Goal: Information Seeking & Learning: Find specific fact

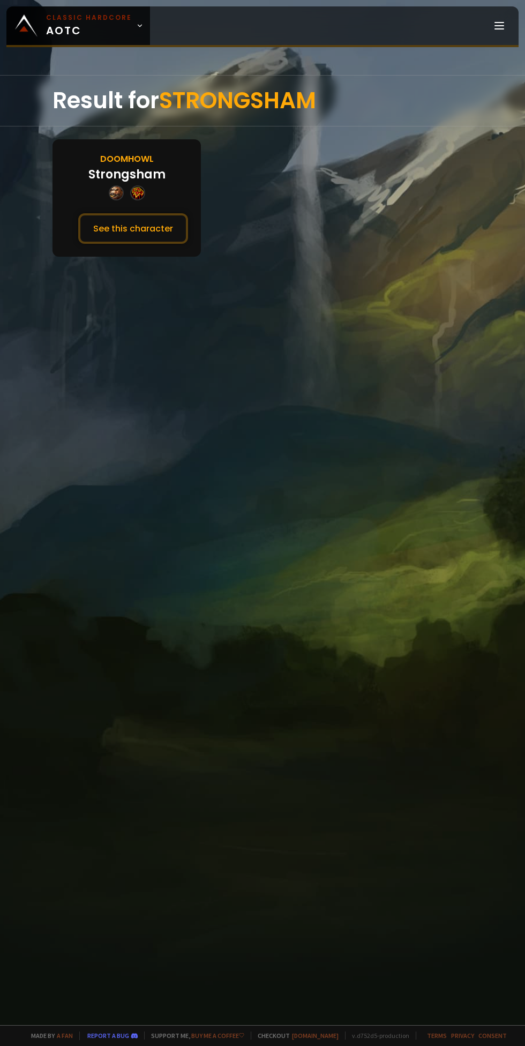
click at [86, 224] on button "See this character" at bounding box center [133, 228] width 110 height 31
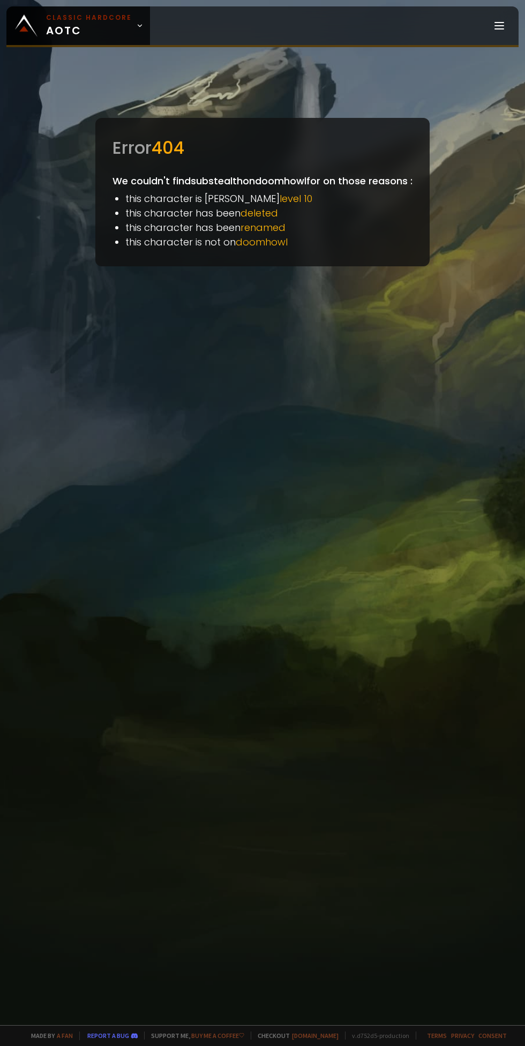
click at [61, 19] on small "Classic Hardcore" at bounding box center [89, 18] width 86 height 10
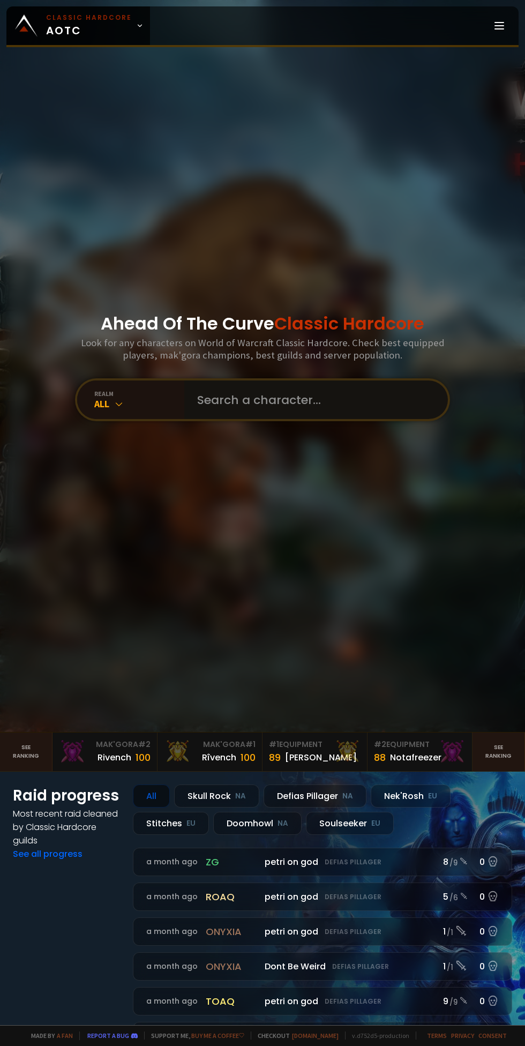
click at [204, 419] on input "text" at bounding box center [313, 399] width 244 height 39
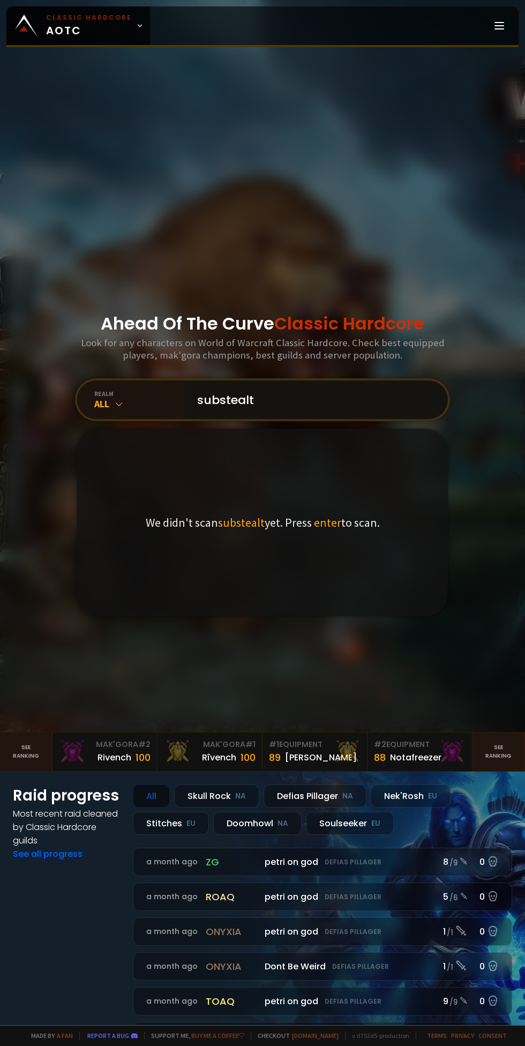
type input "substealth"
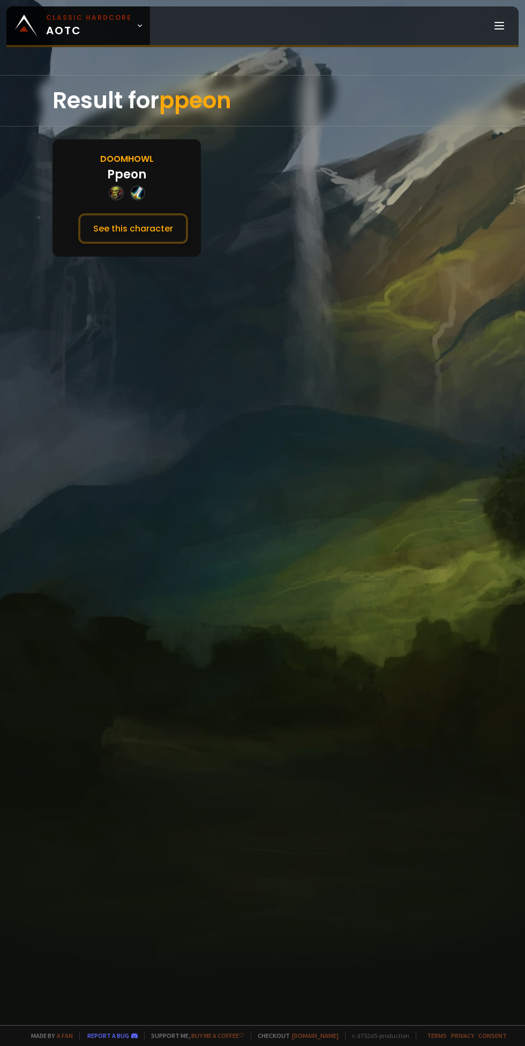
click at [121, 238] on button "See this character" at bounding box center [133, 228] width 110 height 31
click at [123, 227] on button "See this character" at bounding box center [133, 228] width 110 height 31
